Goal: Information Seeking & Learning: Check status

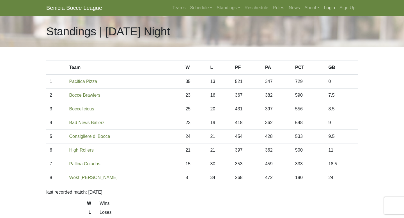
click at [330, 6] on link "Login" at bounding box center [329, 7] width 15 height 11
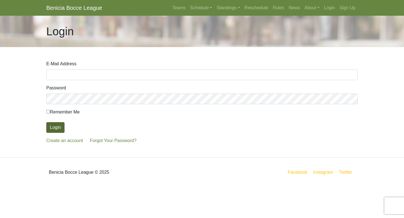
type input "jennyc@coldwellbanker.com"
click at [59, 125] on button "Login" at bounding box center [55, 127] width 18 height 11
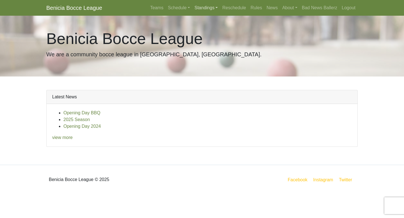
click at [200, 8] on link "Standings" at bounding box center [206, 7] width 28 height 11
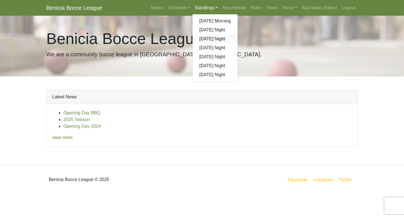
click at [201, 39] on link "[DATE] Night" at bounding box center [214, 38] width 45 height 9
